Goal: Transaction & Acquisition: Purchase product/service

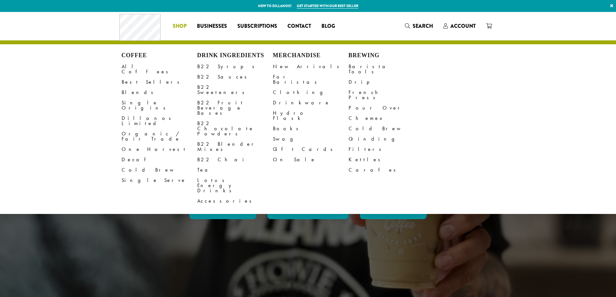
click at [183, 28] on span "Shop" at bounding box center [180, 26] width 14 height 8
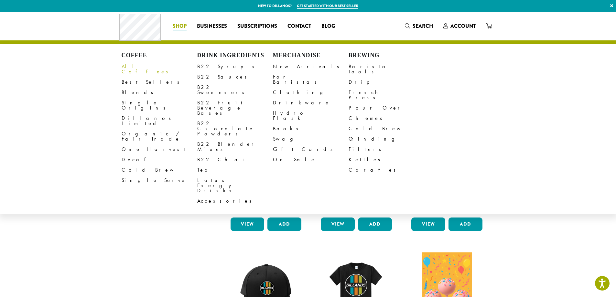
click at [137, 71] on link "All Coffees" at bounding box center [160, 69] width 76 height 16
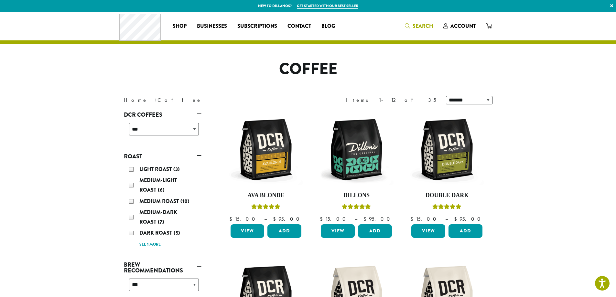
click at [427, 28] on span "Search" at bounding box center [423, 25] width 20 height 7
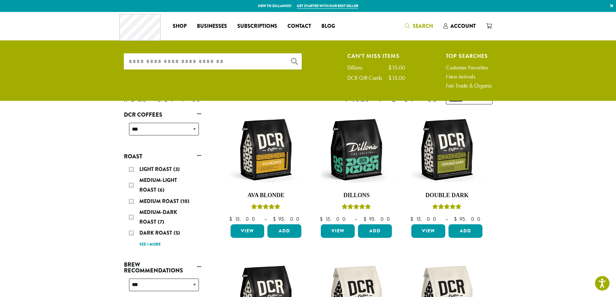
click at [242, 61] on input "What are you searching for?" at bounding box center [213, 61] width 178 height 16
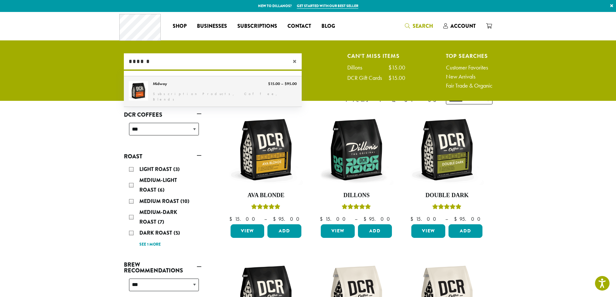
type input "******"
click at [153, 81] on link "Midway" at bounding box center [213, 91] width 178 height 30
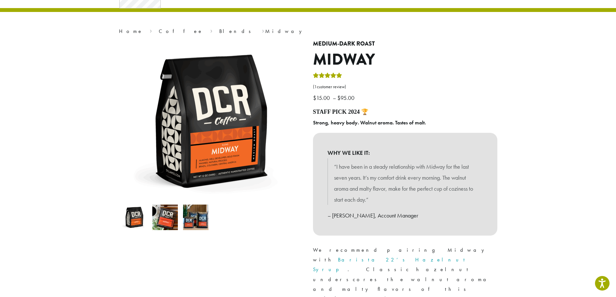
scroll to position [65, 0]
